Goal: Use online tool/utility: Utilize a website feature to perform a specific function

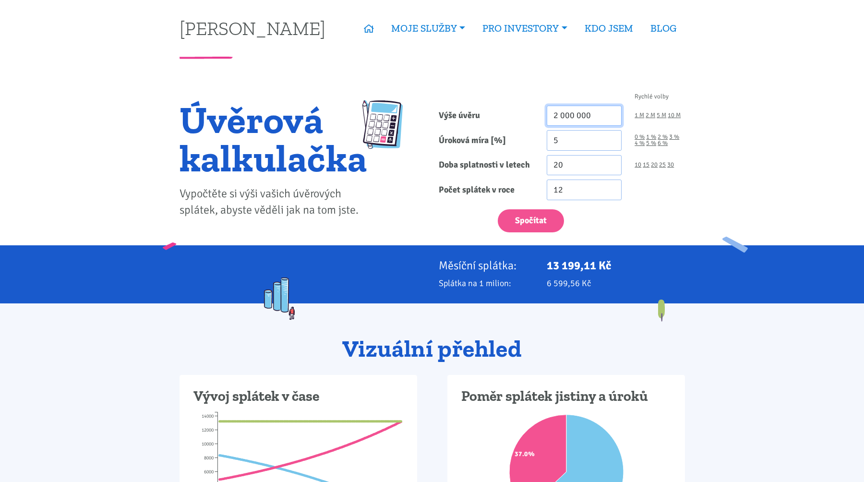
click at [592, 119] on input "2 000 000" at bounding box center [584, 116] width 75 height 21
type input "1 000 000"
click at [577, 141] on input "5" at bounding box center [584, 140] width 75 height 21
type input "6"
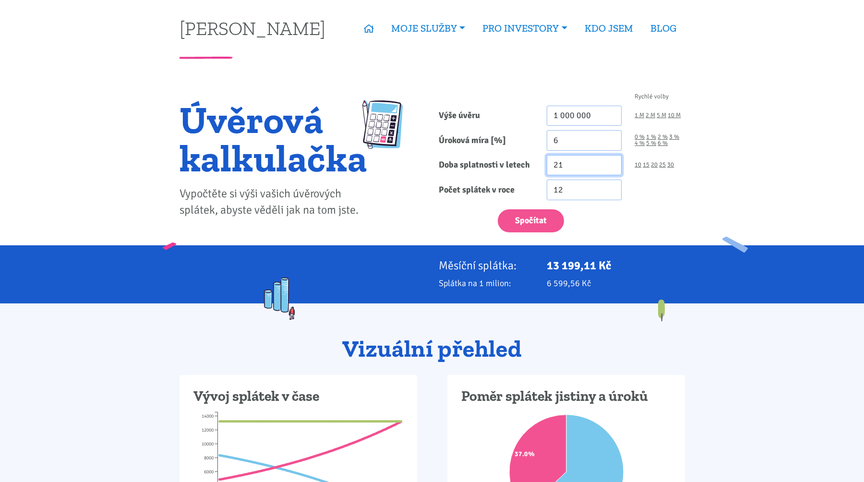
click at [612, 162] on input "21" at bounding box center [584, 165] width 75 height 21
click at [612, 162] on input "22" at bounding box center [584, 165] width 75 height 21
click at [612, 162] on input "23" at bounding box center [584, 165] width 75 height 21
click at [612, 162] on input "24" at bounding box center [584, 165] width 75 height 21
type input "25"
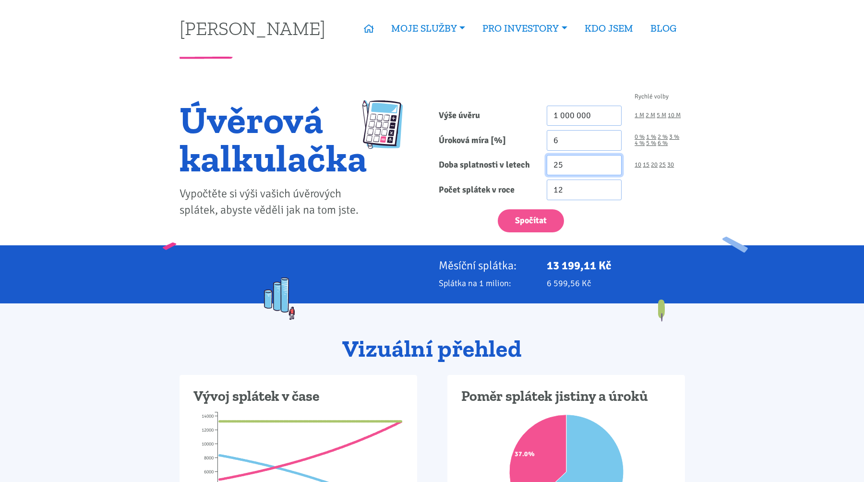
click at [611, 162] on input "25" at bounding box center [584, 165] width 75 height 21
click at [529, 214] on button "Spočítat" at bounding box center [531, 221] width 66 height 24
type input "1000000"
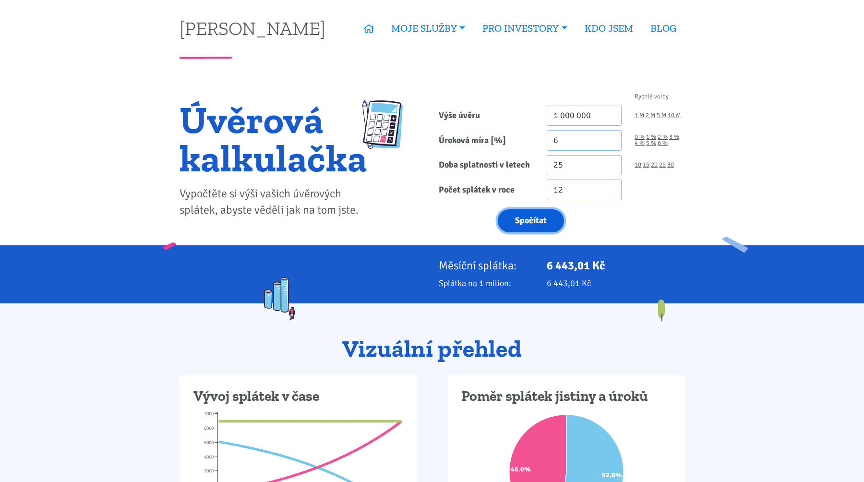
click at [528, 218] on button "Spočítat" at bounding box center [531, 221] width 66 height 24
type input "1000000"
click at [593, 116] on input "1 000 000" at bounding box center [584, 116] width 75 height 21
click at [611, 202] on form "Rychlé volby Výše úvěru 10 000 000 1 M 2 M 5 M 10 M Úroková míra [%] 6 0 % 1 %" at bounding box center [562, 163] width 246 height 139
click at [527, 224] on button "Spočítat" at bounding box center [531, 221] width 66 height 24
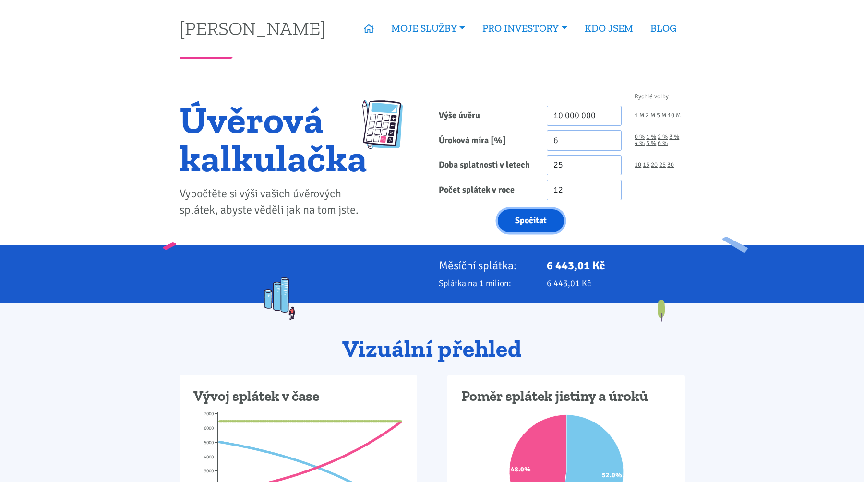
type input "10000000"
click at [531, 220] on button "Spočítat" at bounding box center [531, 221] width 66 height 24
type input "10000000"
click at [601, 120] on input "10 000 000" at bounding box center [584, 116] width 75 height 21
click at [538, 213] on button "Spočítat" at bounding box center [531, 221] width 66 height 24
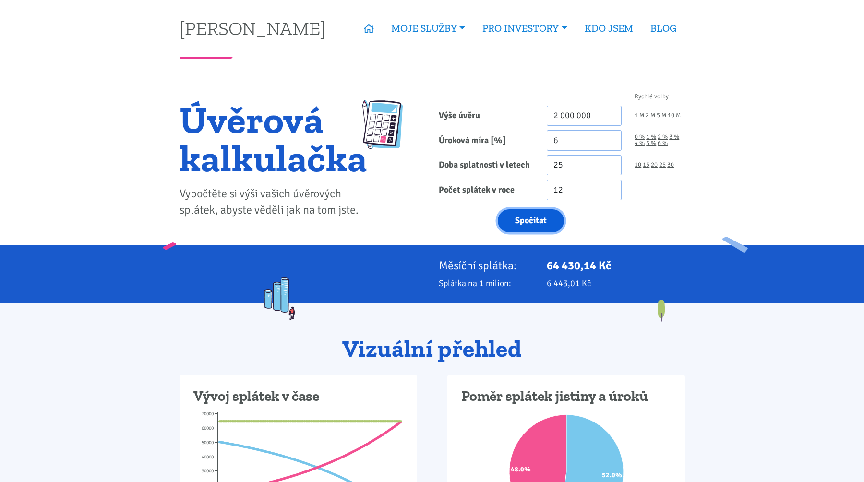
type input "2000000"
click at [588, 112] on input "2 000 000" at bounding box center [584, 116] width 75 height 21
type input "2"
click at [526, 226] on button "Spočítat" at bounding box center [531, 221] width 66 height 24
type input "3500000"
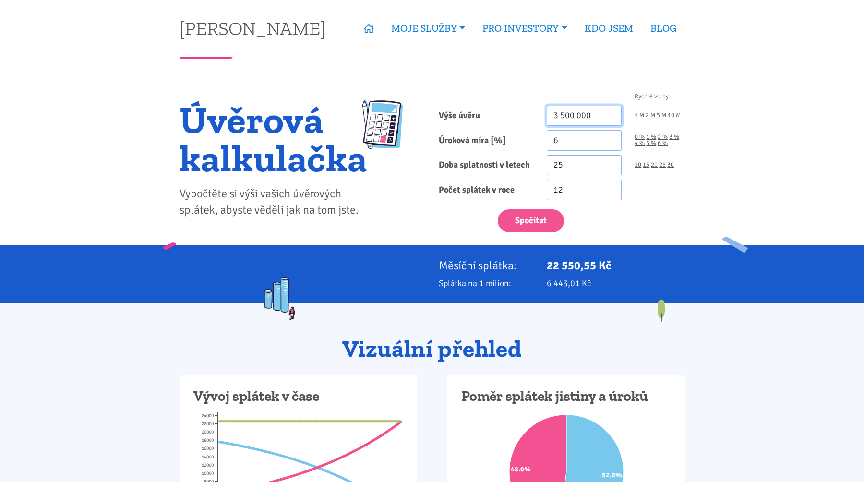
drag, startPoint x: 592, startPoint y: 116, endPoint x: 497, endPoint y: 116, distance: 95.6
click at [497, 116] on div "Výše úvěru 3 500 000 1 M 2 M 5 M 10 M" at bounding box center [561, 116] width 259 height 21
click at [522, 218] on button "Spočítat" at bounding box center [531, 221] width 66 height 24
type input "5000000"
click at [610, 142] on input "5.99" at bounding box center [584, 140] width 75 height 21
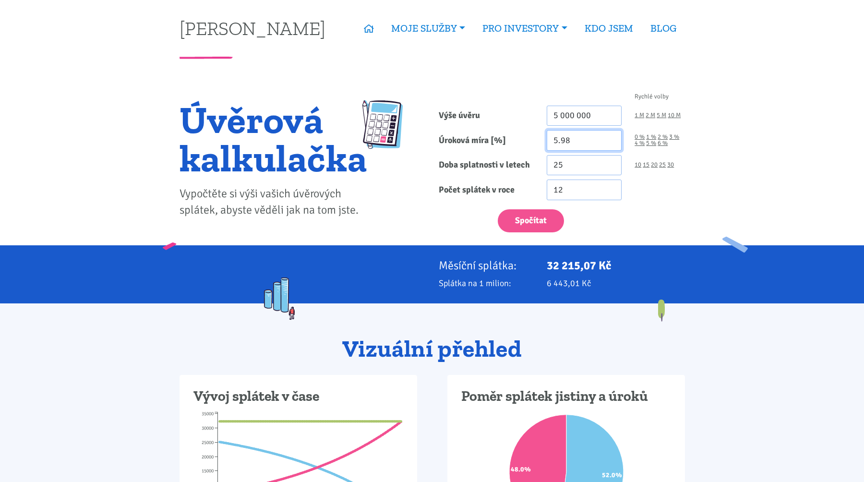
click at [610, 142] on input "5.98" at bounding box center [584, 140] width 75 height 21
click at [610, 142] on input "5.97" at bounding box center [584, 140] width 75 height 21
click at [610, 142] on input "5.96" at bounding box center [584, 140] width 75 height 21
click at [610, 142] on input "5.95" at bounding box center [584, 140] width 75 height 21
click at [610, 142] on input "5.94" at bounding box center [584, 140] width 75 height 21
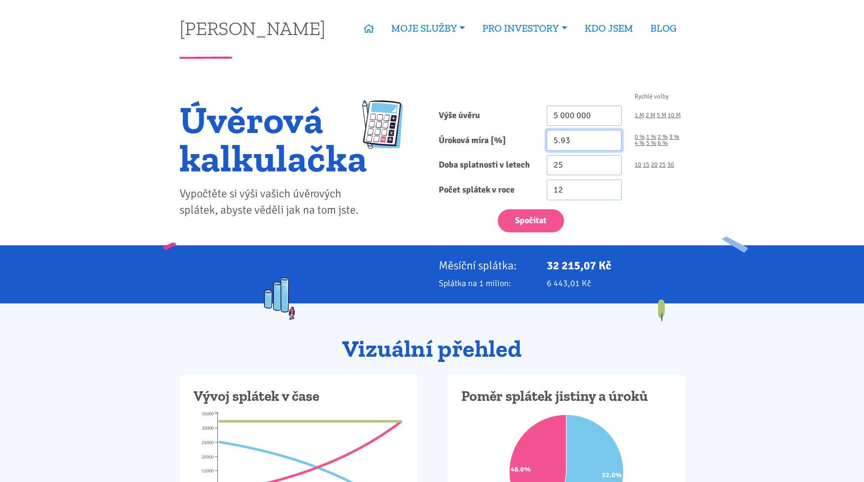
click at [610, 142] on input "5.93" at bounding box center [584, 140] width 75 height 21
click at [610, 142] on input "5.92" at bounding box center [584, 140] width 75 height 21
click at [610, 142] on input "5.91" at bounding box center [584, 140] width 75 height 21
click at [610, 142] on input "5.9" at bounding box center [584, 140] width 75 height 21
click at [610, 142] on input "5.89" at bounding box center [584, 140] width 75 height 21
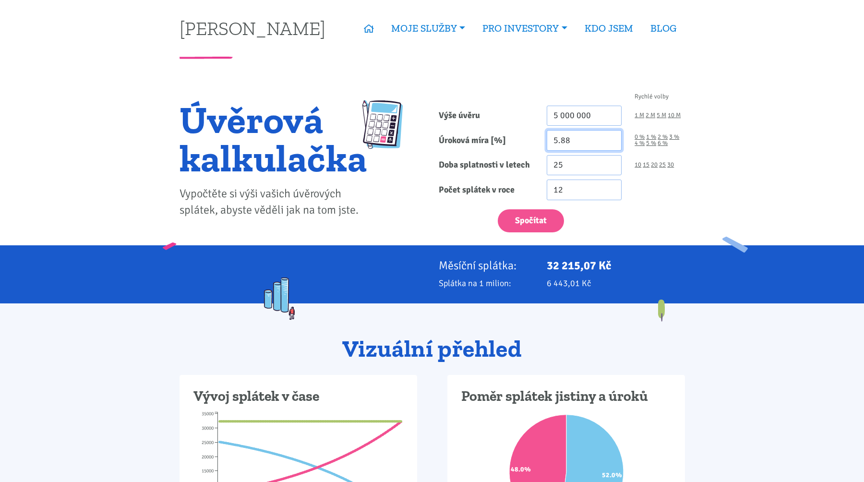
click at [610, 142] on input "5.88" at bounding box center [584, 140] width 75 height 21
click at [610, 142] on input "5.87" at bounding box center [584, 140] width 75 height 21
click at [610, 142] on input "5.86" at bounding box center [584, 140] width 75 height 21
click at [610, 142] on input "5.85" at bounding box center [584, 140] width 75 height 21
click at [610, 142] on input "5.84" at bounding box center [584, 140] width 75 height 21
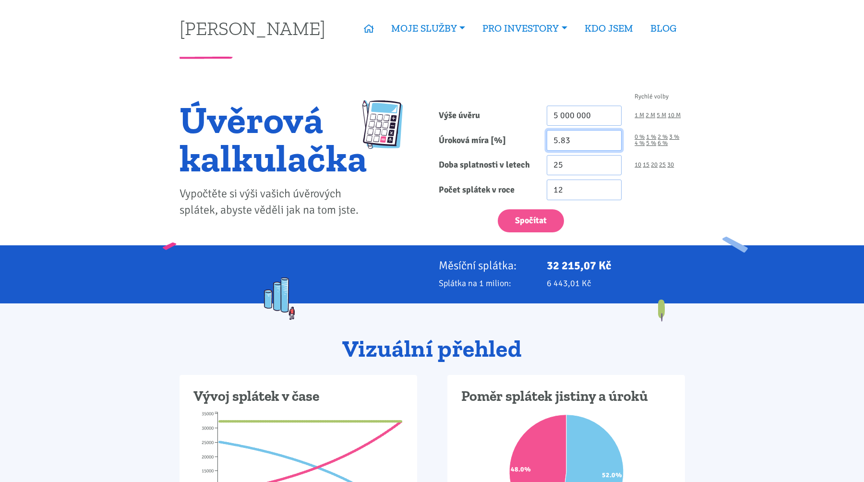
click at [610, 142] on input "5.83" at bounding box center [584, 140] width 75 height 21
click at [610, 142] on input "5.82" at bounding box center [584, 140] width 75 height 21
click at [610, 142] on input "5.81" at bounding box center [584, 140] width 75 height 21
click at [617, 145] on input "5.81" at bounding box center [584, 140] width 75 height 21
type input "5.8"
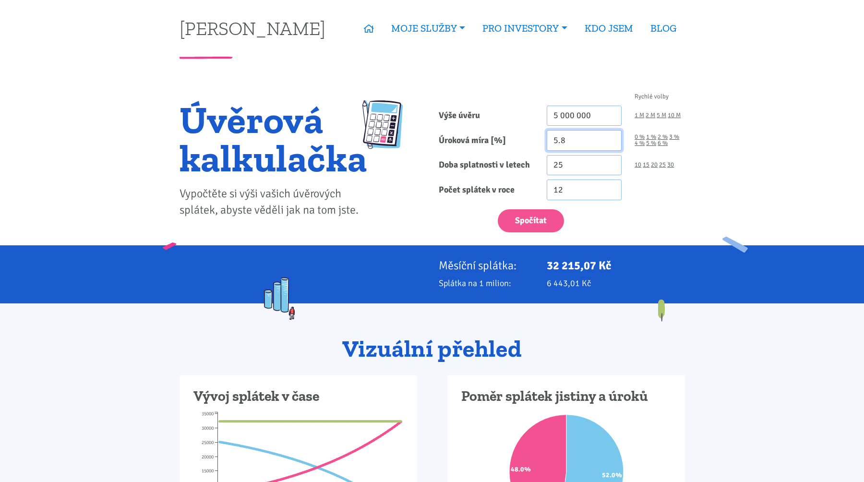
click at [614, 145] on input "5.8" at bounding box center [584, 140] width 75 height 21
click at [526, 230] on button "Spočítat" at bounding box center [531, 221] width 66 height 24
type input "5000000"
click at [576, 145] on input "5.8" at bounding box center [584, 140] width 75 height 21
type input "5.6"
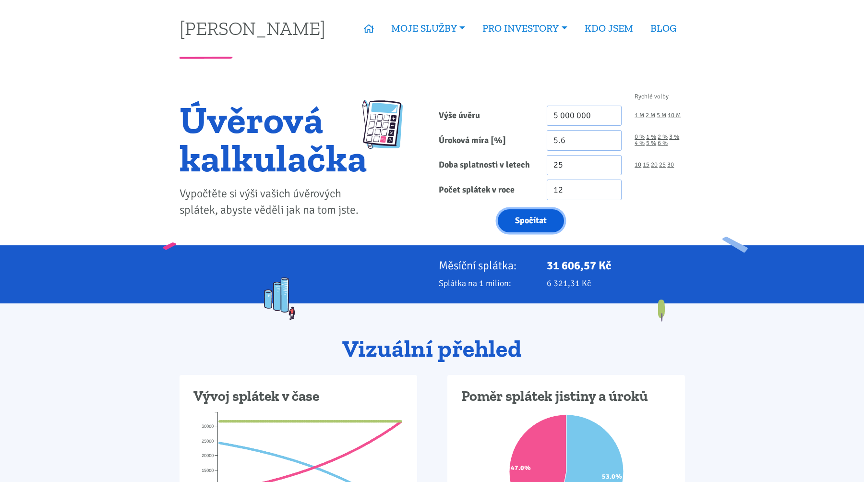
click at [541, 215] on button "Spočítat" at bounding box center [531, 221] width 66 height 24
type input "5000000"
click at [597, 116] on input "5 000 000" at bounding box center [584, 116] width 75 height 21
drag, startPoint x: 560, startPoint y: 115, endPoint x: 527, endPoint y: 119, distance: 33.9
click at [544, 115] on div "5 000 000" at bounding box center [584, 116] width 88 height 21
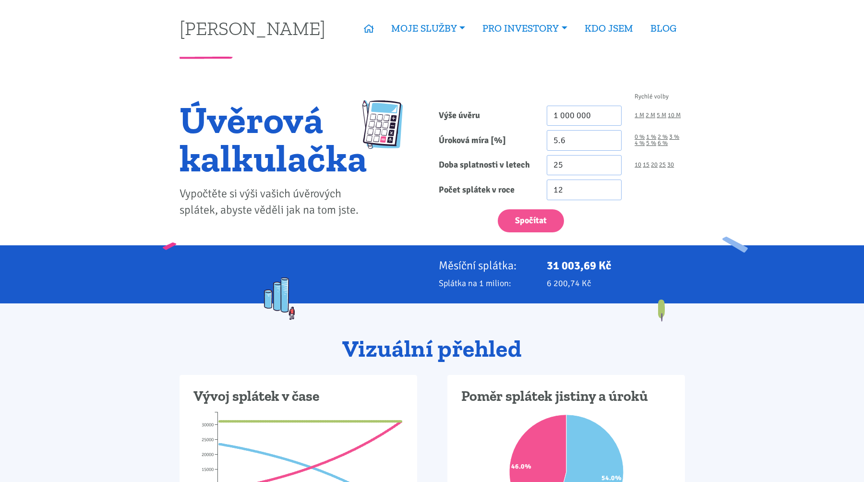
click at [502, 126] on form "Rychlé volby Výše úvěru 1 000 000 1 M 2 M 5 M 10 M Úroková míra [%] 5.6 0 % 1 %" at bounding box center [562, 163] width 246 height 139
click at [534, 227] on button "Spočítat" at bounding box center [531, 221] width 66 height 24
type input "1000000"
drag, startPoint x: 555, startPoint y: 112, endPoint x: 522, endPoint y: 112, distance: 32.7
click at [522, 112] on div "Výše úvěru 1 000 000 1 M 2 M 5 M 10 M" at bounding box center [561, 116] width 259 height 21
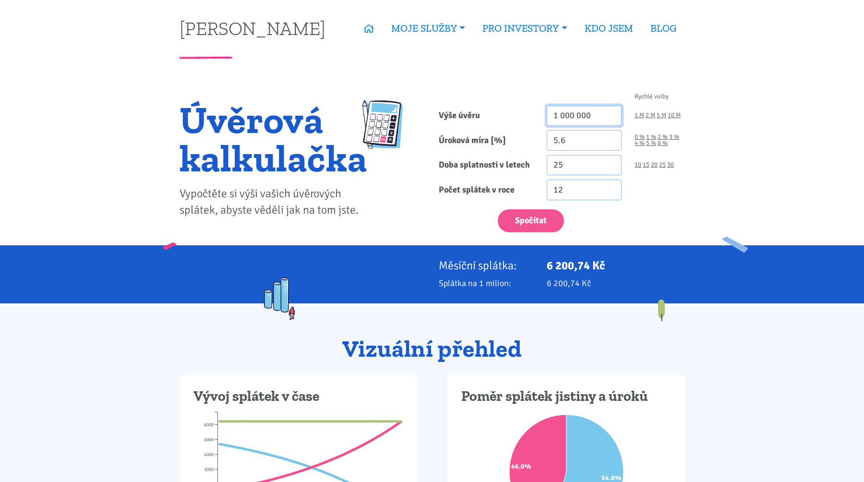
drag, startPoint x: 557, startPoint y: 114, endPoint x: 552, endPoint y: 113, distance: 4.9
click at [552, 113] on input "1 000 000" at bounding box center [584, 116] width 75 height 21
click at [594, 220] on div "Spočítat" at bounding box center [561, 219] width 259 height 28
click at [535, 222] on button "Spočítat" at bounding box center [531, 221] width 66 height 24
type input "2000000"
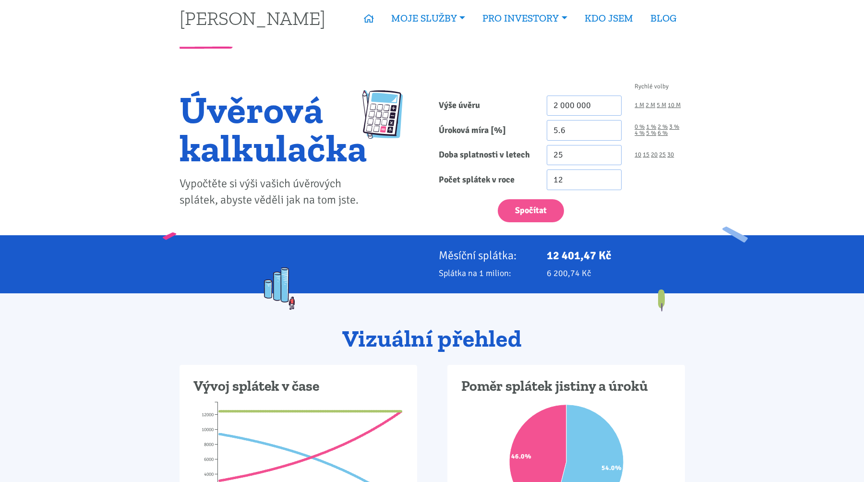
scroll to position [2, 0]
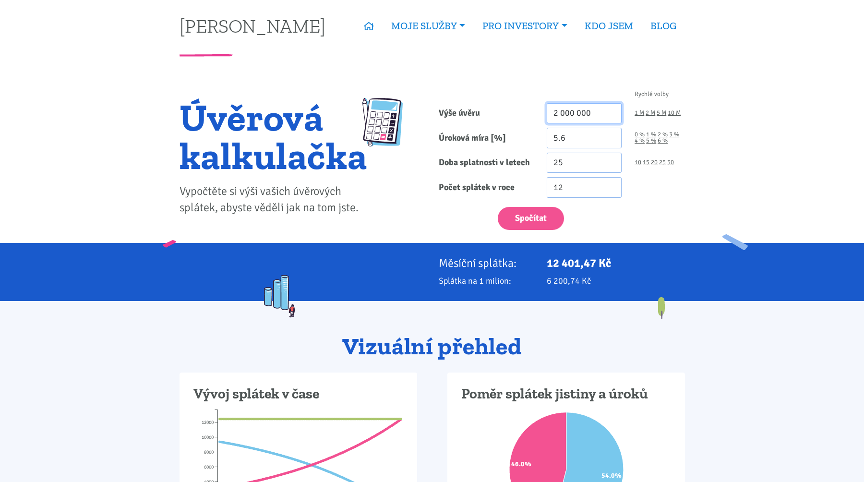
click at [561, 116] on input "2 000 000" at bounding box center [584, 113] width 75 height 21
drag, startPoint x: 563, startPoint y: 113, endPoint x: 539, endPoint y: 111, distance: 24.6
click at [543, 111] on div "2 000 000" at bounding box center [584, 113] width 88 height 21
type input "11 500 000"
click at [646, 163] on link "15" at bounding box center [646, 162] width 7 height 6
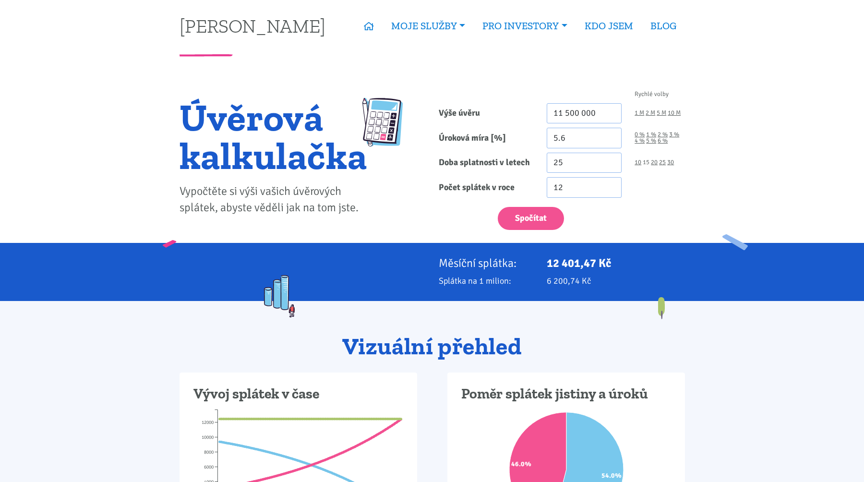
type input "15"
click at [525, 210] on button "Spočítat" at bounding box center [531, 219] width 66 height 24
type input "11500000"
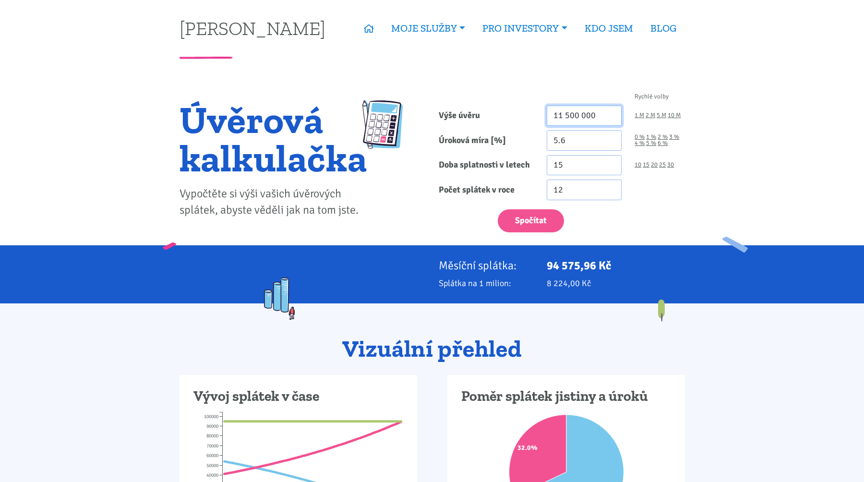
click at [620, 114] on input "11 500 000" at bounding box center [584, 116] width 75 height 21
type input "20 000 000"
click at [665, 165] on link "25" at bounding box center [662, 165] width 7 height 6
type input "25"
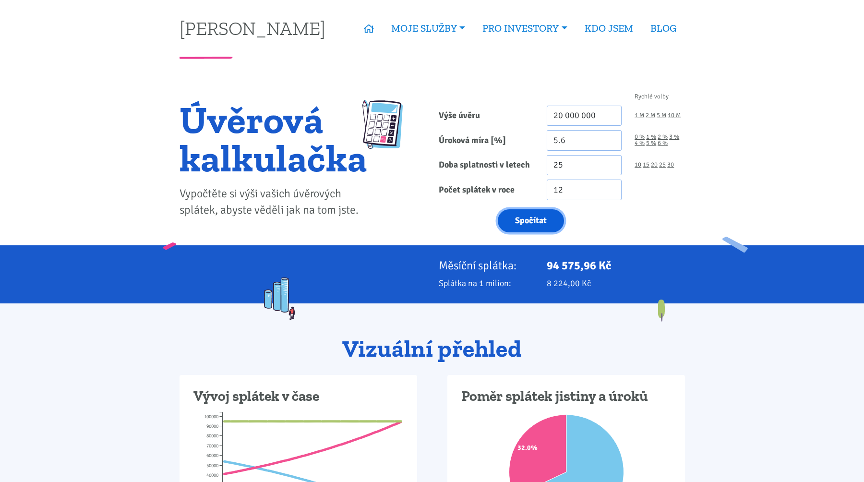
click at [525, 212] on button "Spočítat" at bounding box center [531, 221] width 66 height 24
type input "20000000"
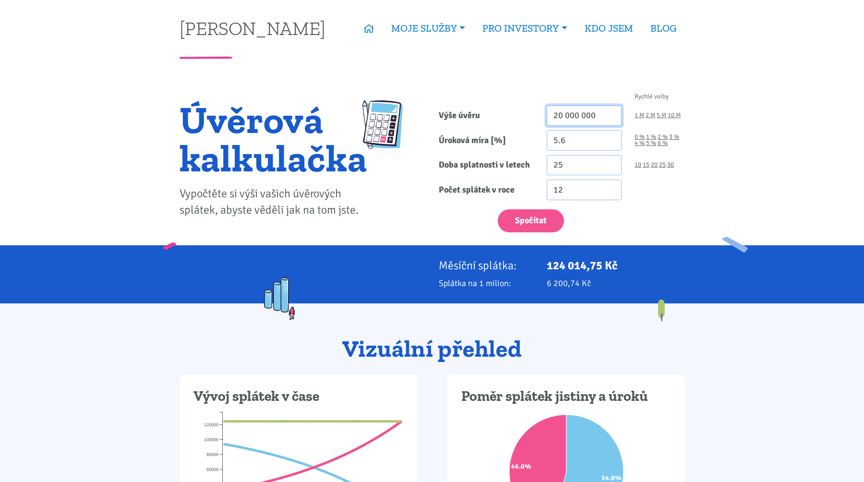
click at [558, 116] on input "20 000 000" at bounding box center [584, 116] width 75 height 21
click at [527, 215] on button "Spočítat" at bounding box center [531, 221] width 66 height 24
type input "25000000"
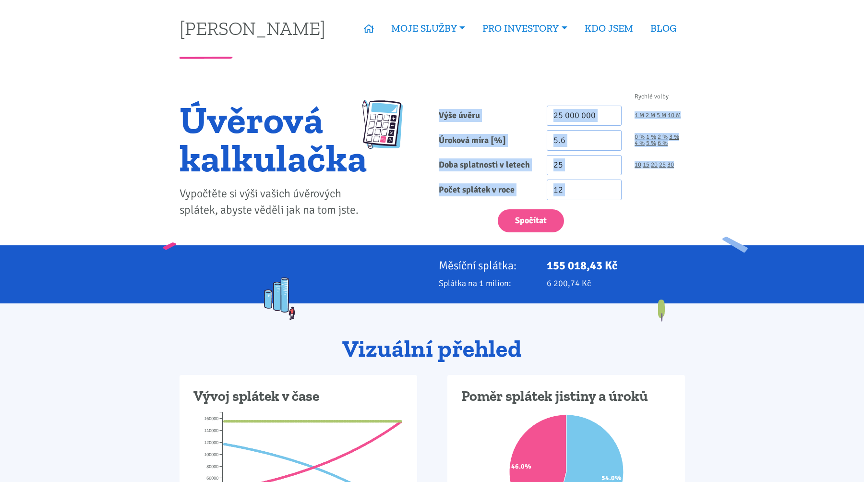
drag, startPoint x: 437, startPoint y: 112, endPoint x: 654, endPoint y: 205, distance: 236.0
click at [654, 204] on form "Rychlé volby Výše úvěru 25 000 000 1 M 2 M 5 M 10 M Úroková míra [%] 5.6 0 % 1 %" at bounding box center [562, 163] width 246 height 139
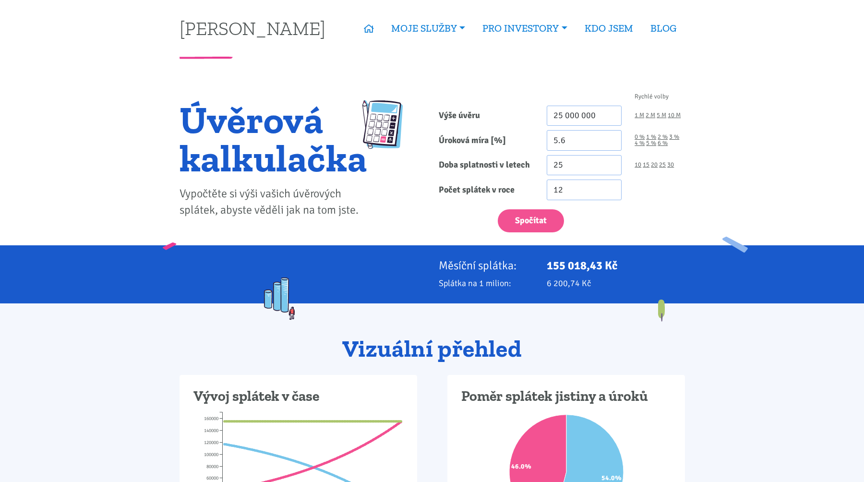
click at [499, 123] on label "Výše úvěru" at bounding box center [486, 116] width 108 height 21
click at [547, 123] on input "25 000 000" at bounding box center [584, 116] width 75 height 21
drag, startPoint x: 558, startPoint y: 116, endPoint x: 551, endPoint y: 116, distance: 6.7
click at [551, 116] on input "25 000 000" at bounding box center [584, 116] width 75 height 21
click at [544, 214] on button "Spočítat" at bounding box center [531, 221] width 66 height 24
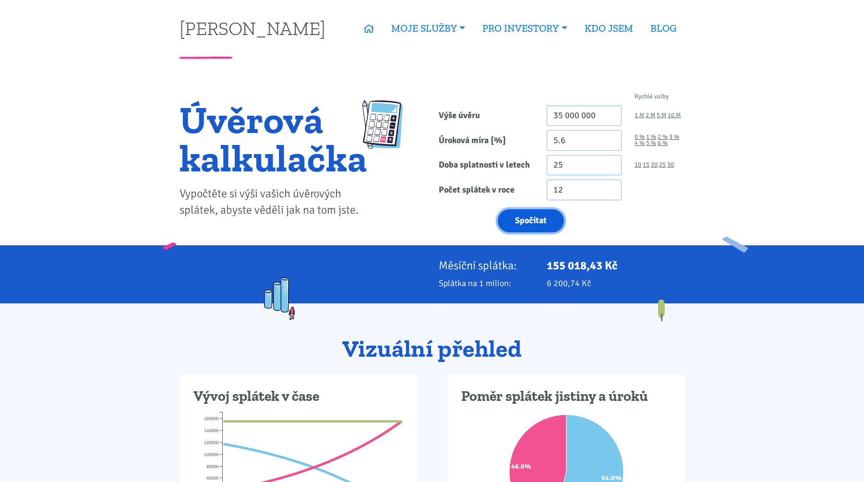
type input "35000000"
drag, startPoint x: 560, startPoint y: 115, endPoint x: 548, endPoint y: 115, distance: 11.5
click at [548, 115] on input "35 000 000" at bounding box center [584, 116] width 75 height 21
drag, startPoint x: 562, startPoint y: 116, endPoint x: 537, endPoint y: 113, distance: 24.7
click at [538, 115] on div "Výše úvěru 35 000 000 1 M 2 M 5 M 10 M" at bounding box center [561, 116] width 259 height 21
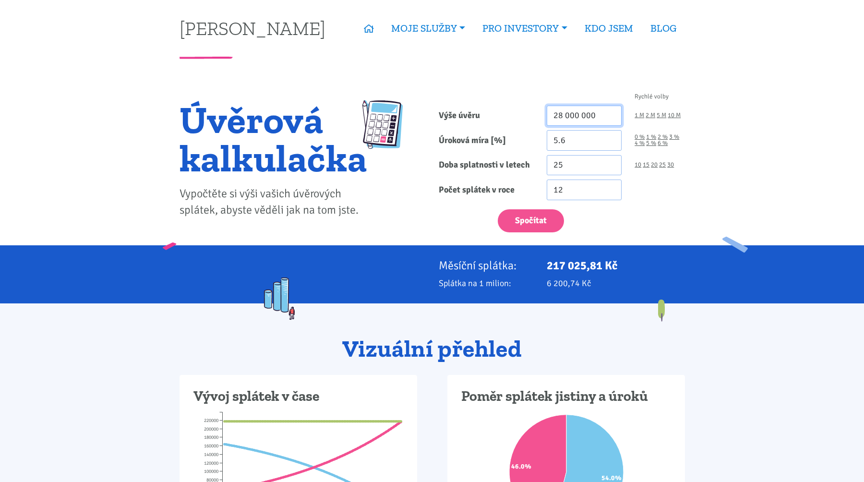
click at [498, 209] on button "Spočítat" at bounding box center [531, 221] width 66 height 24
type input "28000000"
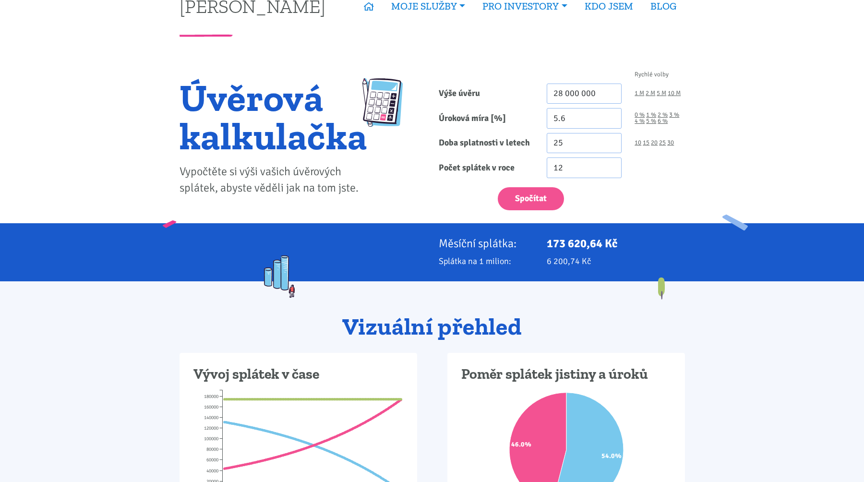
scroll to position [21, 0]
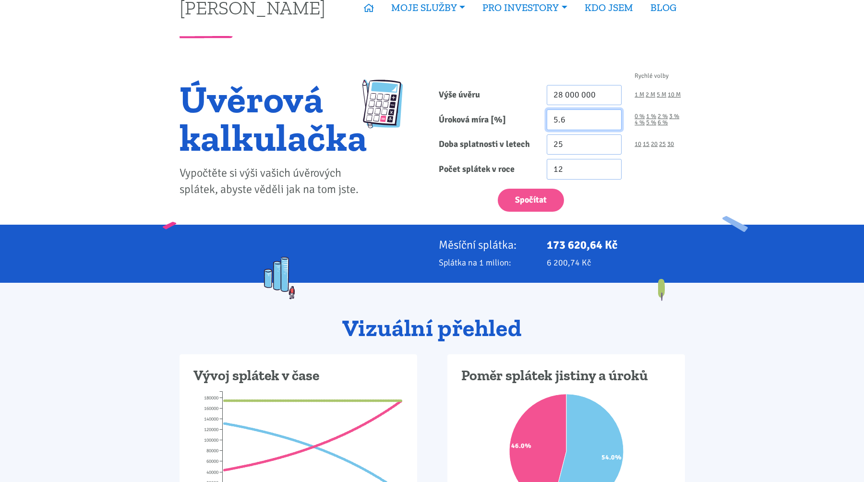
drag, startPoint x: 558, startPoint y: 119, endPoint x: 502, endPoint y: 119, distance: 56.2
click at [544, 119] on div "5.6" at bounding box center [584, 119] width 88 height 21
type input "3.6"
click at [447, 230] on div "Měsíční splátka: 173 620,64 Kč Splátka na 1 milion: 6 200,74 Kč" at bounding box center [432, 254] width 864 height 58
click at [531, 204] on button "Spočítat" at bounding box center [531, 201] width 66 height 24
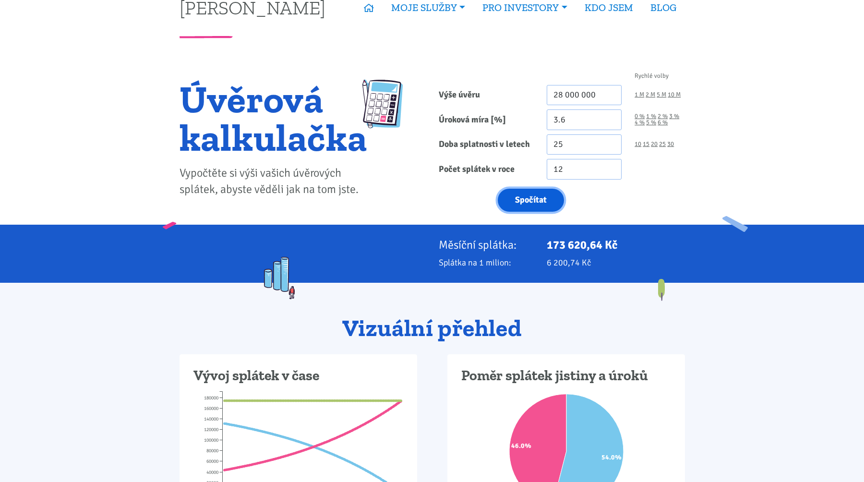
type input "28000000"
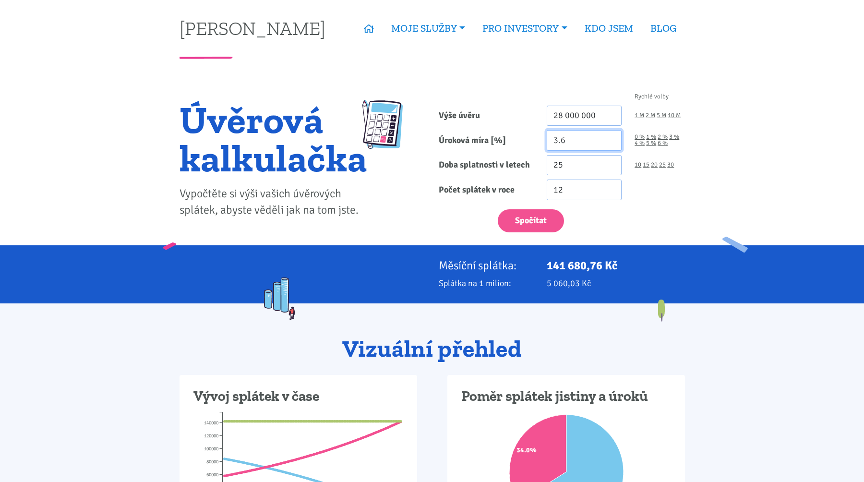
drag, startPoint x: 558, startPoint y: 139, endPoint x: 537, endPoint y: 139, distance: 21.1
click at [545, 139] on div "3.6" at bounding box center [584, 140] width 88 height 21
type input "5.6"
click at [548, 204] on form "Rychlé volby Výše úvěru 28 000 000 1 M 2 M 5 M 10 M Úroková míra [%] 5.6 0 % 1 %" at bounding box center [562, 163] width 246 height 139
click at [544, 211] on button "Spočítat" at bounding box center [531, 221] width 66 height 24
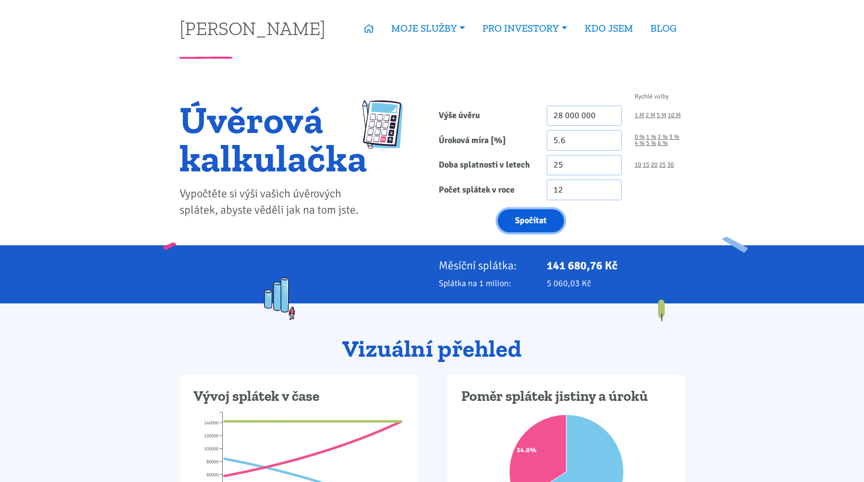
type input "28000000"
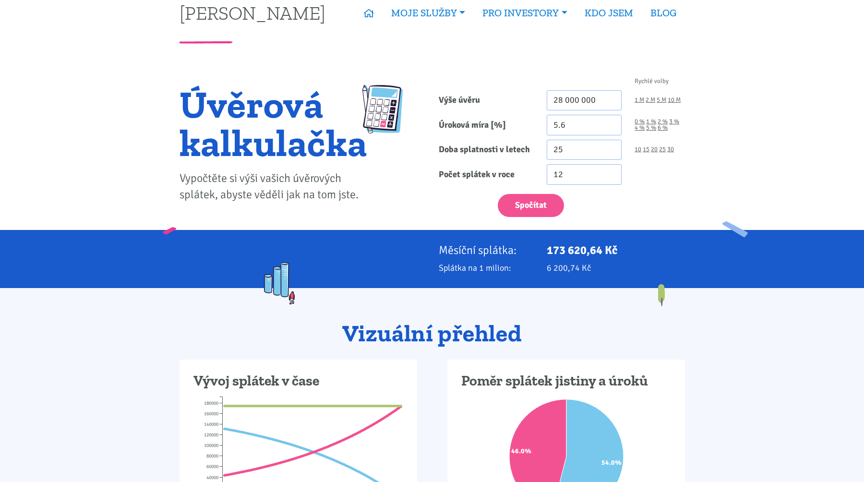
scroll to position [16, 0]
click at [605, 97] on input "28 000 000" at bounding box center [584, 100] width 75 height 21
type input "2 390 000"
click at [574, 125] on input "5.6" at bounding box center [584, 124] width 75 height 21
type input "5.4"
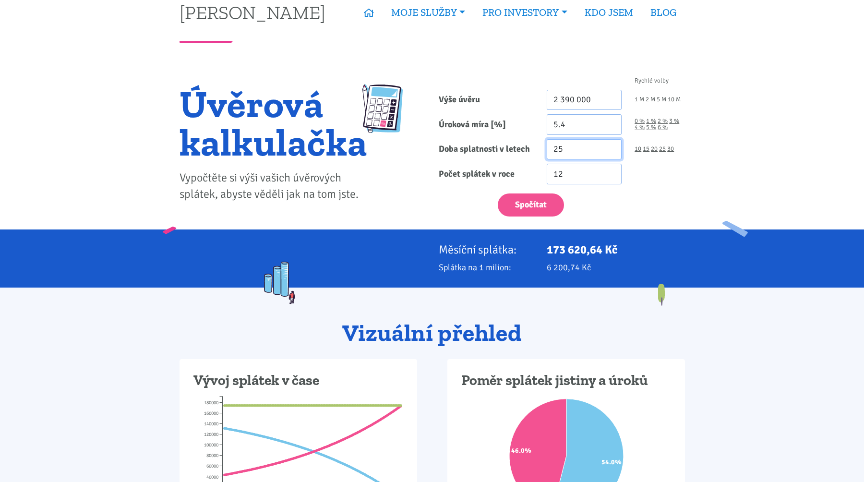
click at [575, 154] on input "25" at bounding box center [584, 149] width 75 height 21
click at [671, 150] on link "30" at bounding box center [670, 149] width 7 height 6
type input "30"
click at [530, 196] on button "Spočítat" at bounding box center [531, 206] width 66 height 24
type input "2390000"
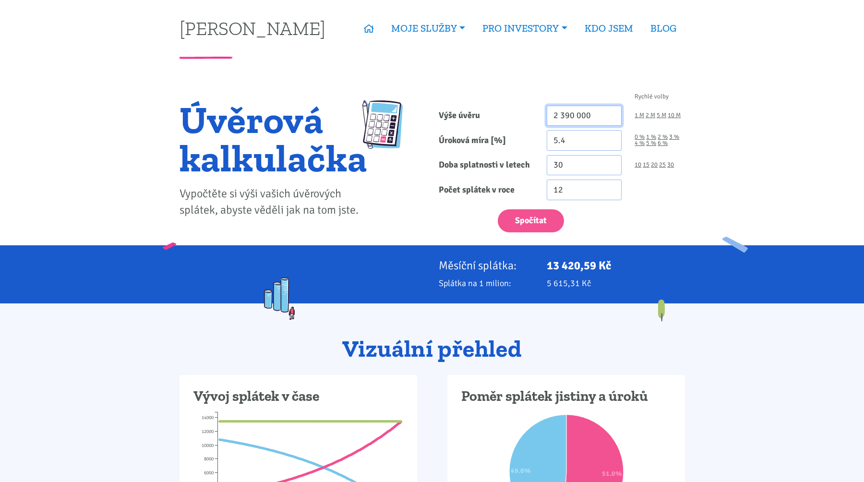
click at [589, 117] on input "2 390 000" at bounding box center [584, 116] width 75 height 21
click at [539, 121] on label "Výše úvěru" at bounding box center [486, 116] width 108 height 21
click at [547, 121] on input "1 000 000" at bounding box center [584, 116] width 75 height 21
click at [536, 237] on div "Rychlé volby Výše úvěru 1 000 000 1 M 2 M 5 M 10 M Úroková míra [%] 5.4 0 % 1 %…" at bounding box center [561, 165] width 259 height 160
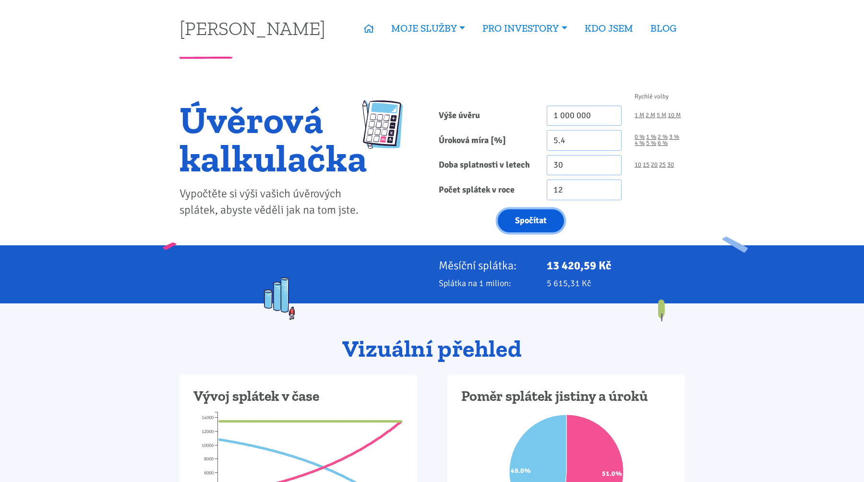
click at [536, 223] on button "Spočítat" at bounding box center [531, 221] width 66 height 24
type input "1000000"
click at [570, 140] on input "5.4" at bounding box center [584, 140] width 75 height 21
type input "5.8"
click at [507, 157] on label "Doba splatnosti v letech" at bounding box center [486, 165] width 108 height 21
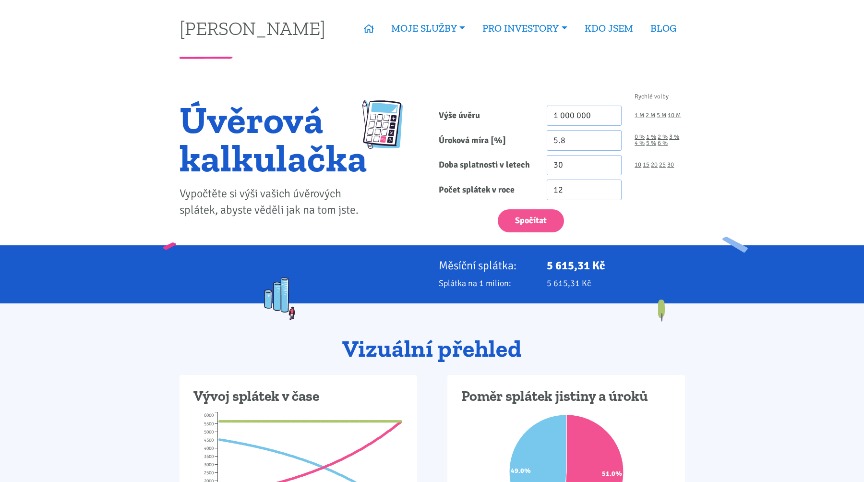
click at [547, 157] on input "30" at bounding box center [584, 165] width 75 height 21
click at [664, 166] on link "25" at bounding box center [662, 165] width 7 height 6
type input "25"
click at [534, 212] on button "Spočítat" at bounding box center [531, 221] width 66 height 24
type input "1000000"
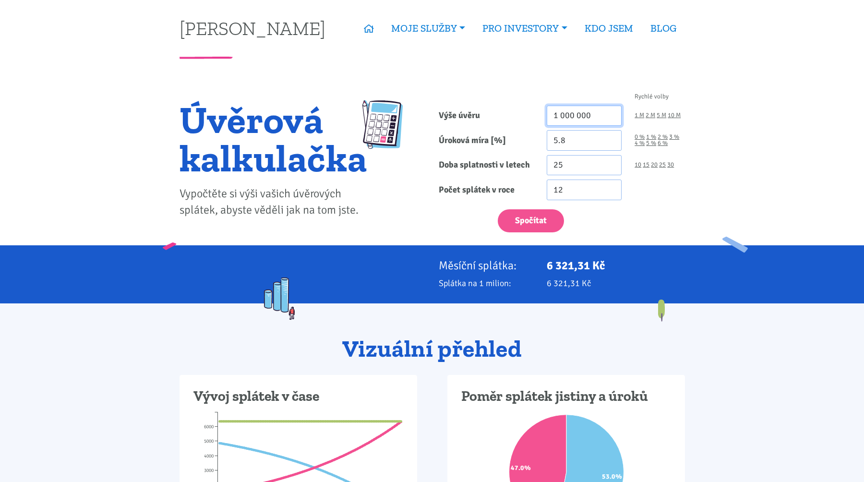
drag, startPoint x: 562, startPoint y: 113, endPoint x: 534, endPoint y: 111, distance: 27.4
click at [534, 111] on div "Výše úvěru 1 000 000 1 M 2 M 5 M 10 M" at bounding box center [561, 116] width 259 height 21
click at [567, 115] on input "1 000 000" at bounding box center [584, 116] width 75 height 21
drag, startPoint x: 561, startPoint y: 116, endPoint x: 529, endPoint y: 113, distance: 32.3
click at [529, 114] on div "Výše úvěru 1 000 000 1 M 2 M 5 M 10 M" at bounding box center [561, 116] width 259 height 21
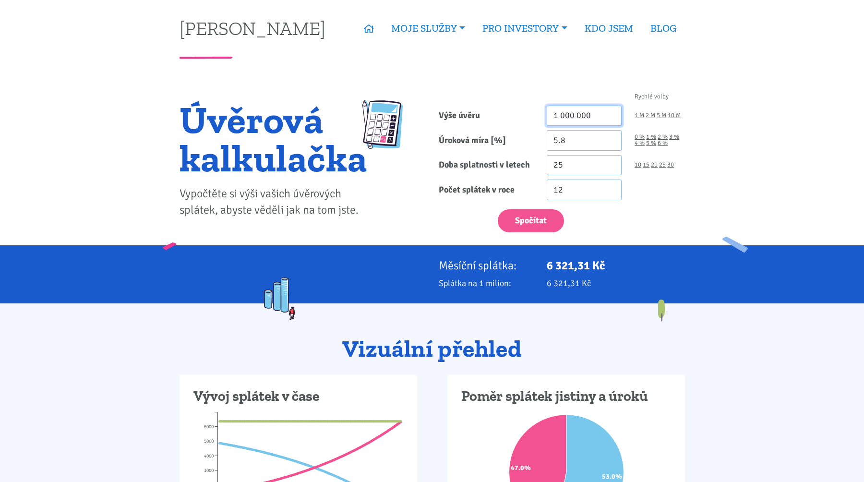
click at [554, 113] on input "1 000 000" at bounding box center [584, 116] width 75 height 21
drag, startPoint x: 562, startPoint y: 113, endPoint x: 540, endPoint y: 109, distance: 23.1
click at [540, 109] on div "Výše úvěru 1 000 000 1 M 2 M 5 M 10 M" at bounding box center [561, 116] width 259 height 21
click at [523, 224] on button "Spočítat" at bounding box center [531, 221] width 66 height 24
type input "2400000"
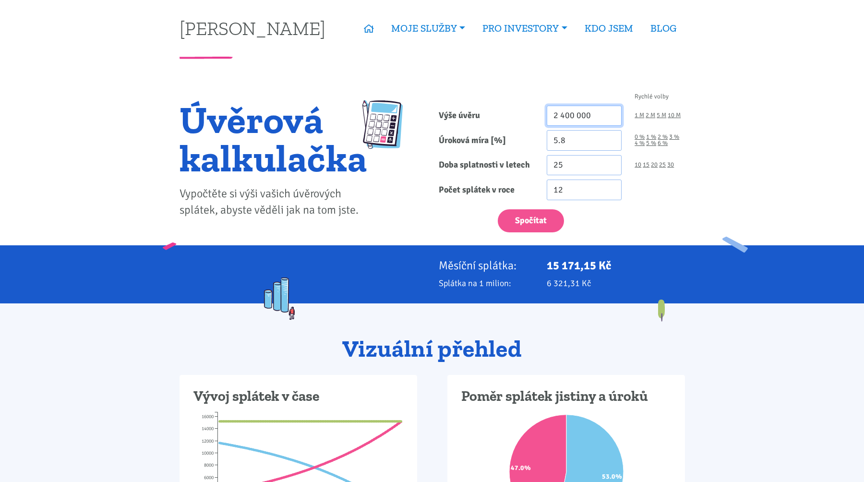
drag, startPoint x: 564, startPoint y: 117, endPoint x: 527, endPoint y: 116, distance: 36.5
click at [527, 116] on div "Výše úvěru 2 400 000 1 M 2 M 5 M 10 M" at bounding box center [561, 116] width 259 height 21
click at [498, 209] on button "Spočítat" at bounding box center [531, 221] width 66 height 24
type input "2000000"
